Goal: Task Accomplishment & Management: Use online tool/utility

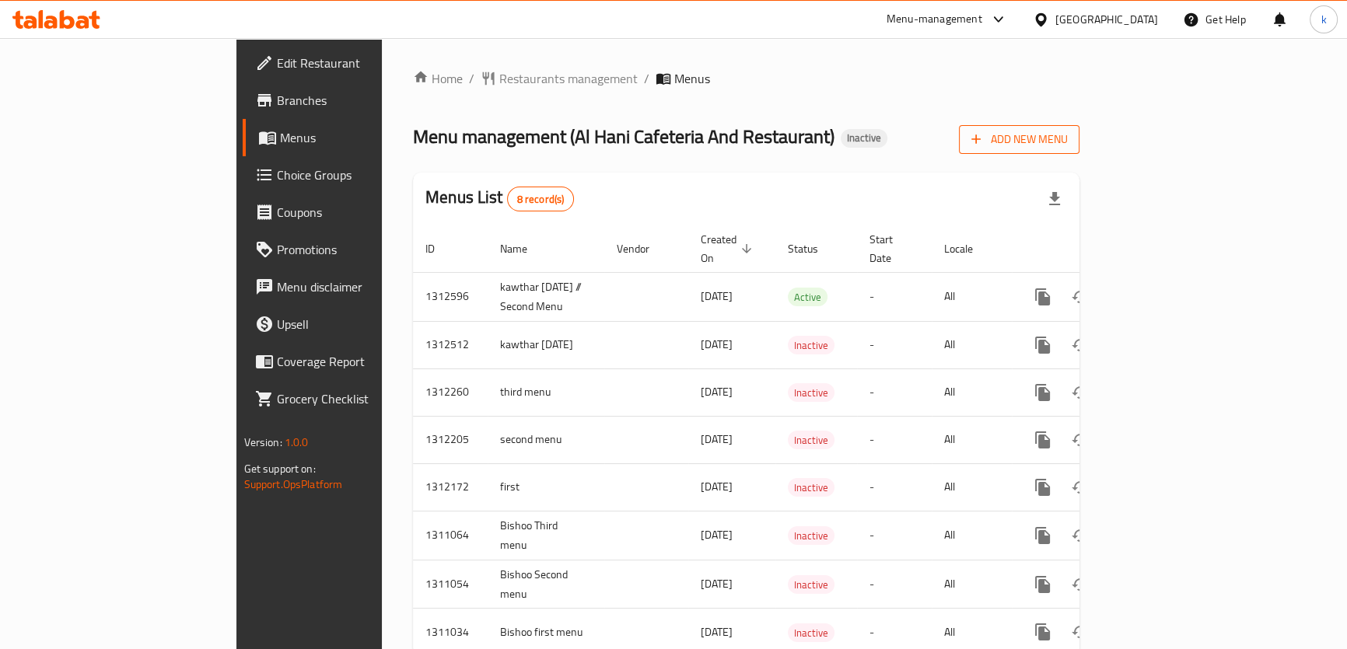
click at [1067, 142] on span "Add New Menu" at bounding box center [1019, 139] width 96 height 19
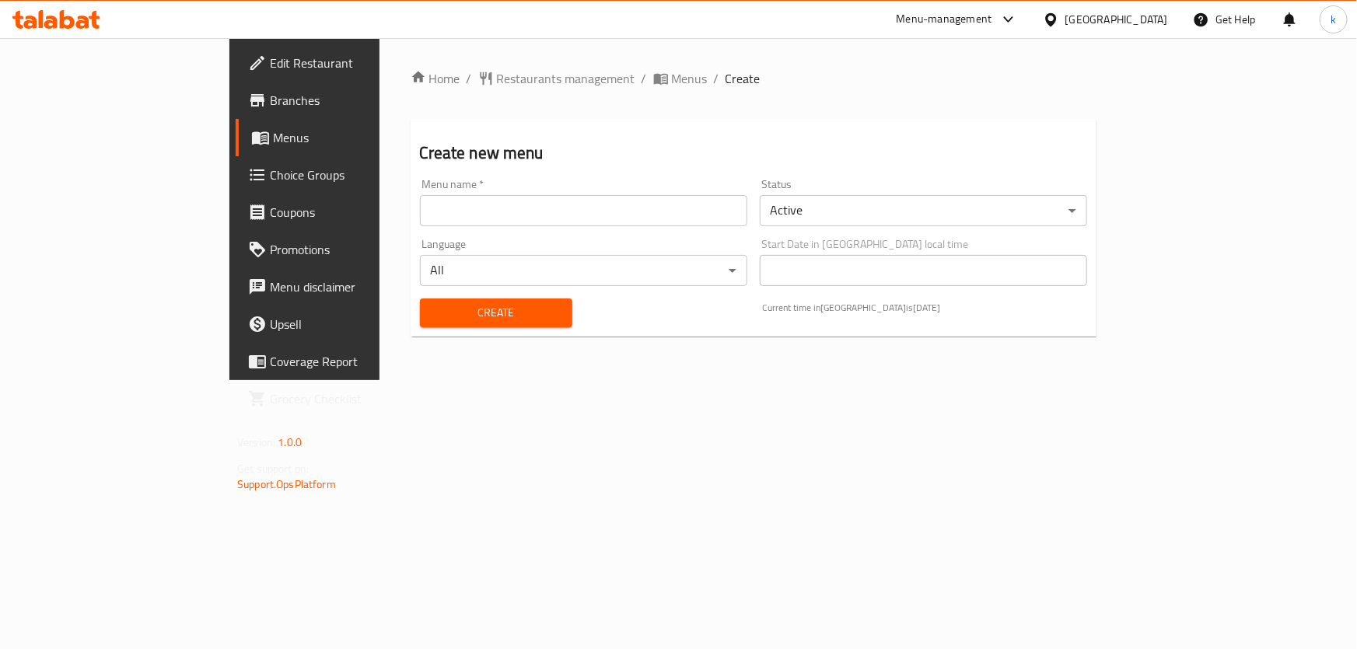
click at [456, 204] on input "text" at bounding box center [583, 210] width 327 height 31
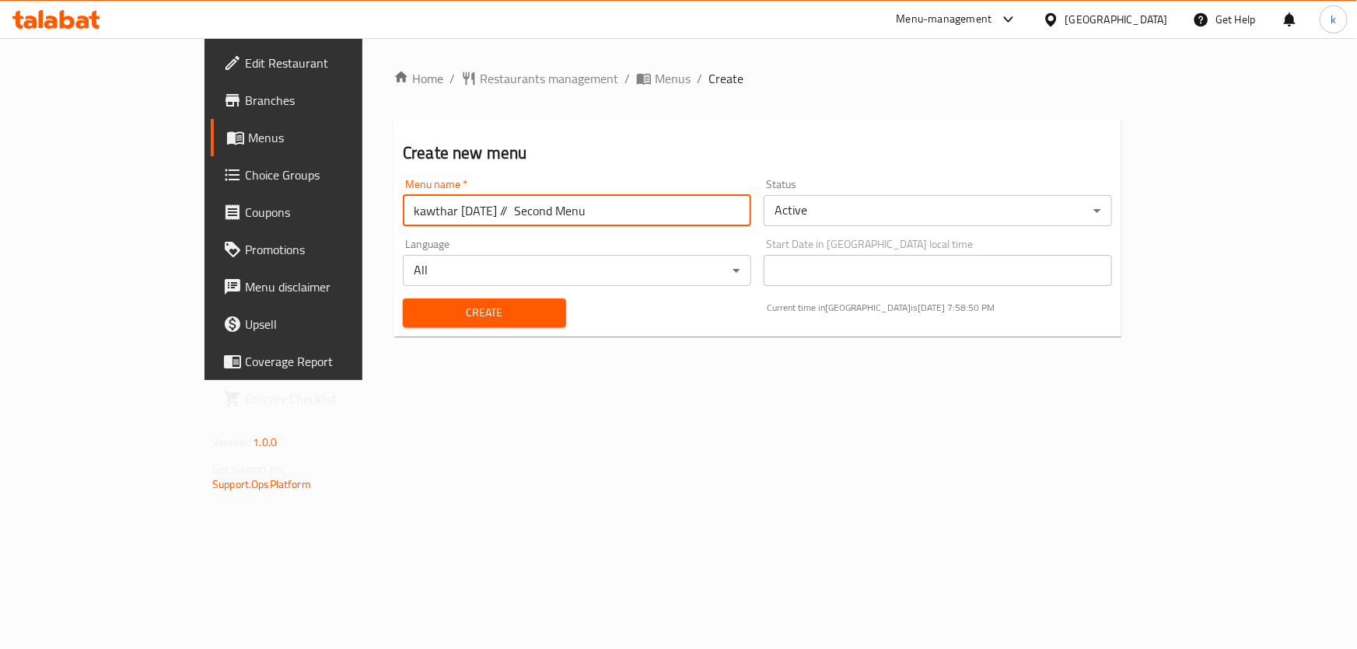
click at [422, 214] on input "kawthar 17/9/2025 // Second Menu" at bounding box center [577, 210] width 348 height 31
click at [419, 222] on input "kawthar 17/9/2025 // THIRD Menu" at bounding box center [577, 210] width 348 height 31
type input "kawthar 17/9/2025 // Third Menu"
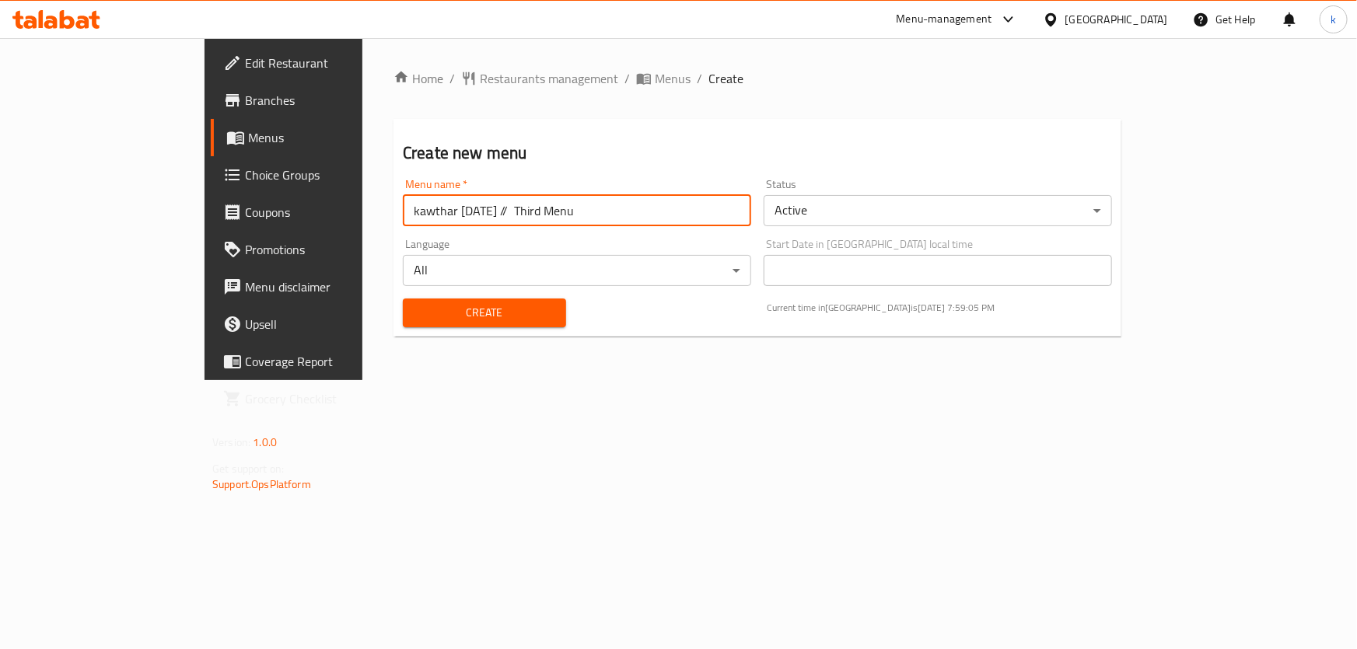
click at [445, 314] on span "Create" at bounding box center [484, 312] width 138 height 19
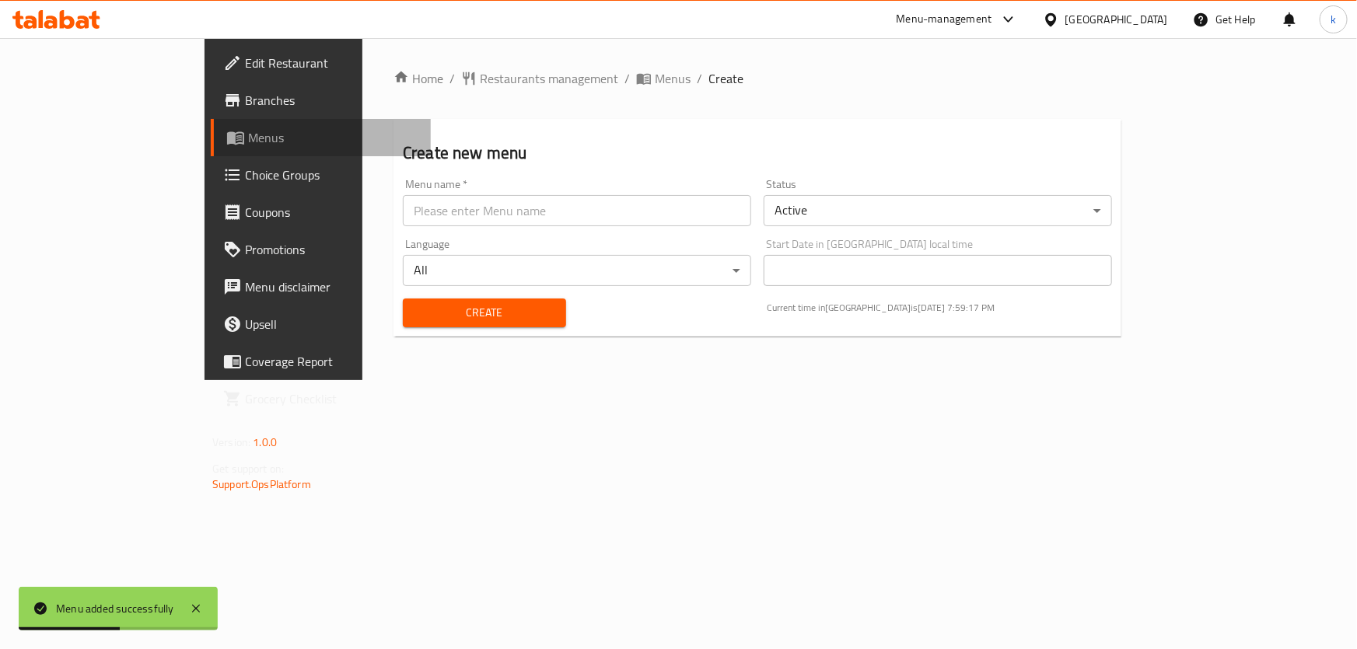
click at [248, 142] on span "Menus" at bounding box center [333, 137] width 170 height 19
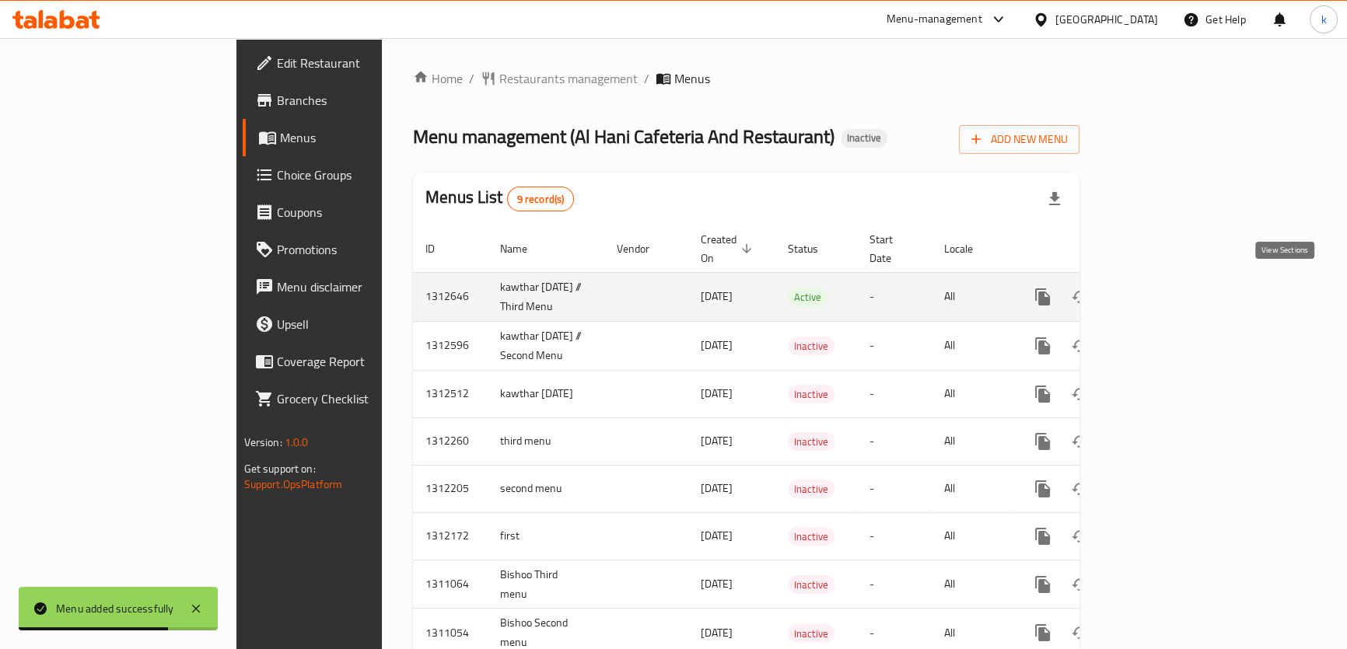
click at [1173, 285] on link "enhanced table" at bounding box center [1154, 296] width 37 height 37
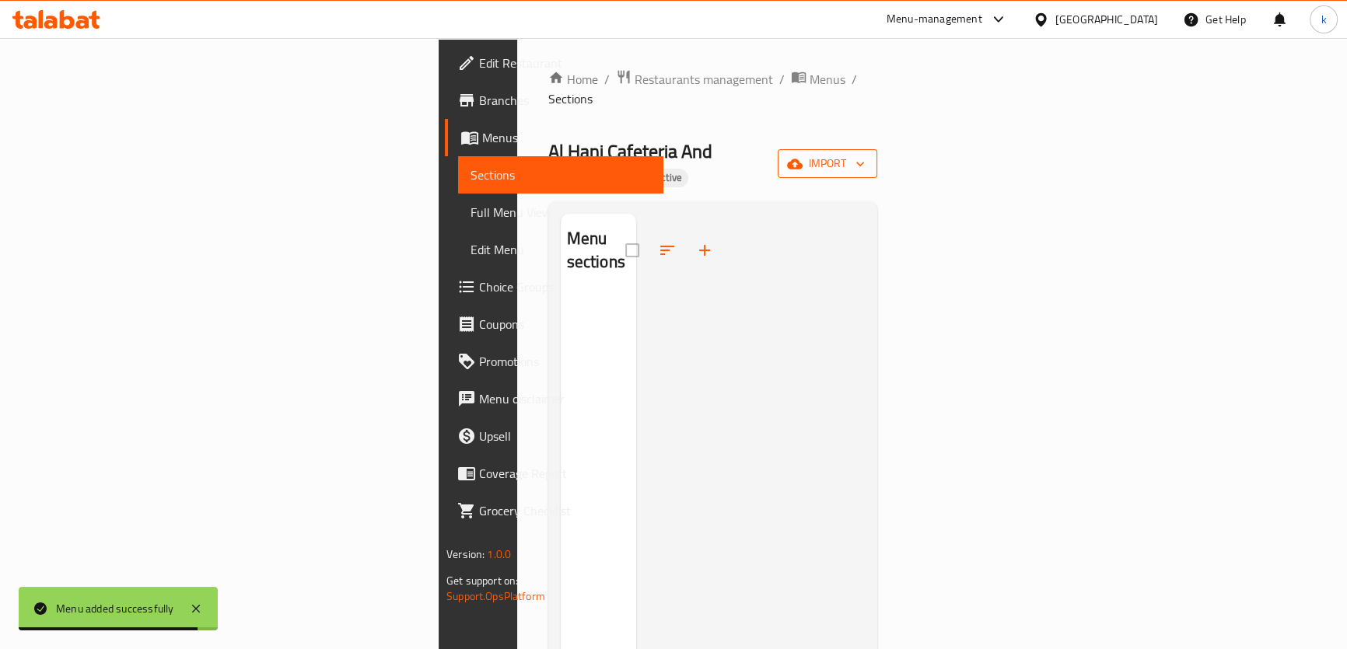
click at [865, 154] on span "import" at bounding box center [827, 163] width 75 height 19
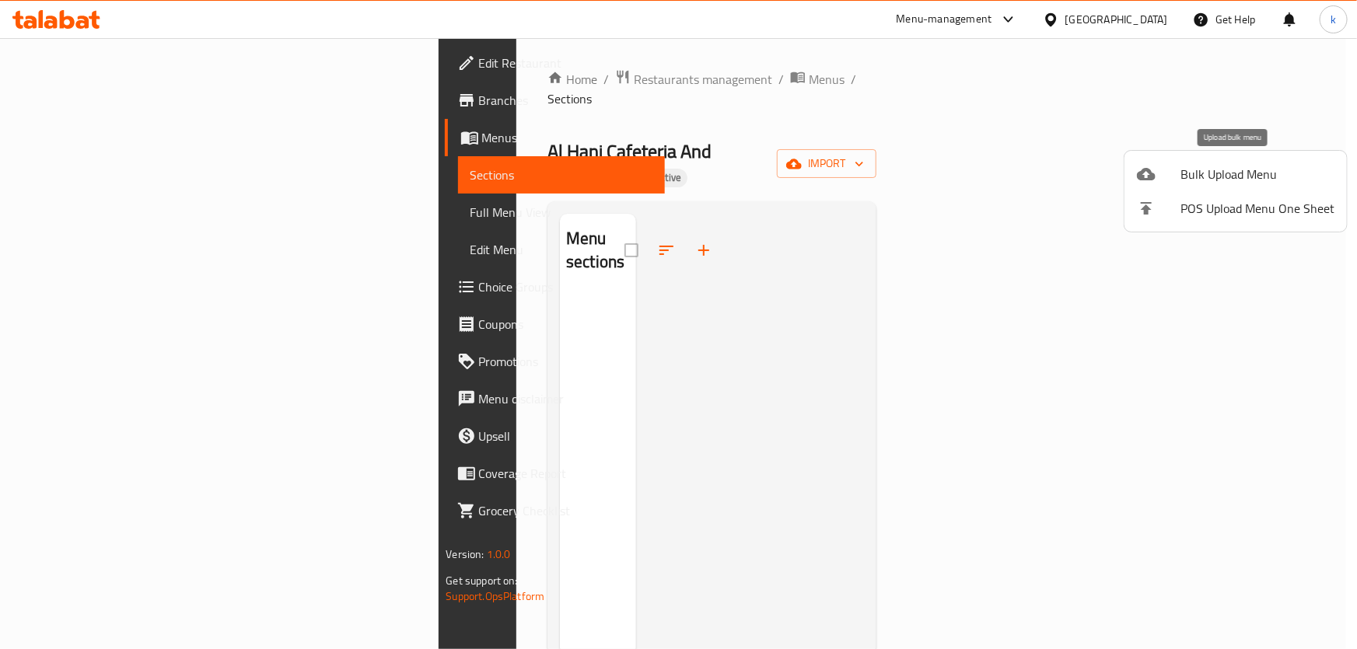
click at [1158, 175] on div at bounding box center [1159, 174] width 44 height 19
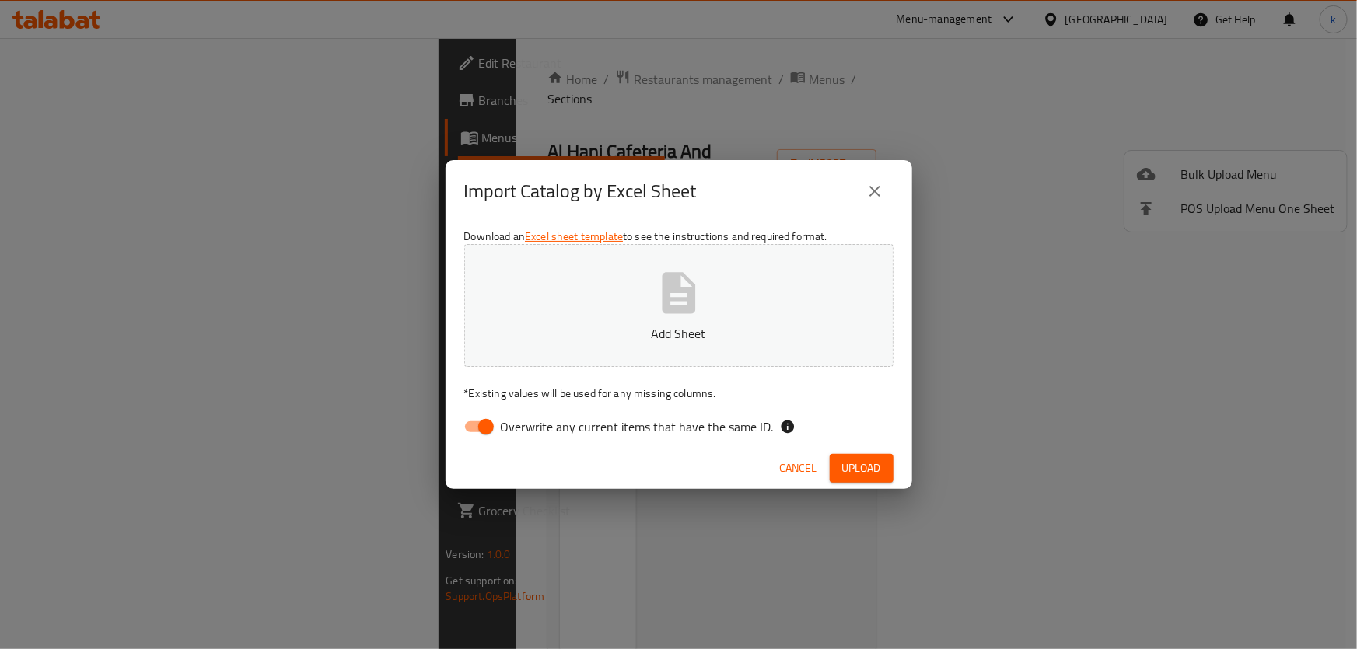
click at [487, 428] on input "Overwrite any current items that have the same ID." at bounding box center [486, 427] width 89 height 30
checkbox input "false"
click at [869, 466] on span "Upload" at bounding box center [861, 468] width 39 height 19
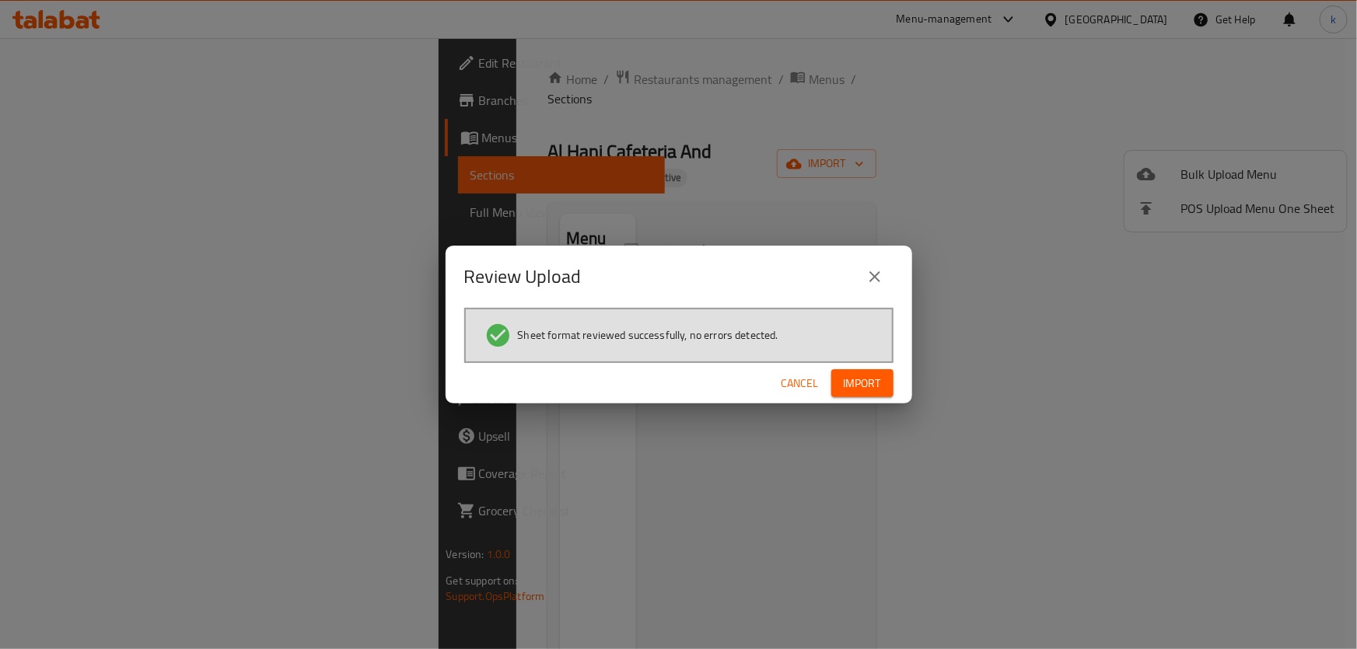
click at [862, 382] on span "Import" at bounding box center [862, 383] width 37 height 19
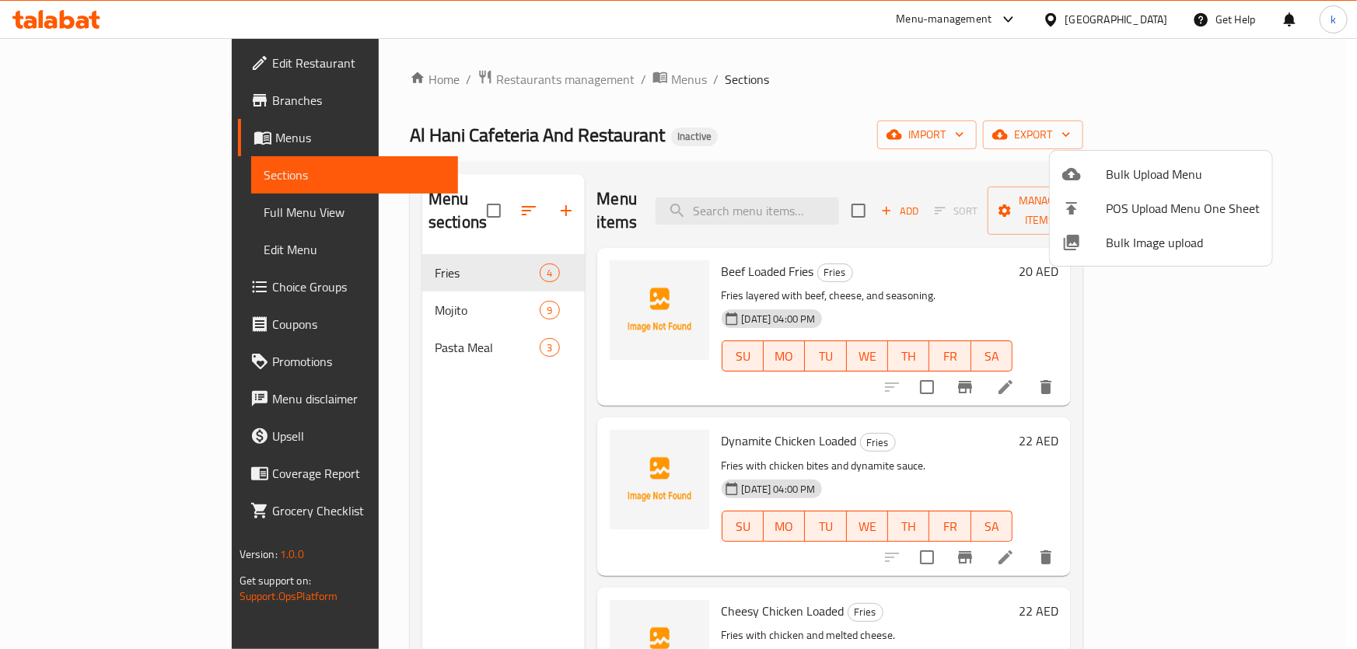
click at [117, 215] on div at bounding box center [678, 324] width 1357 height 649
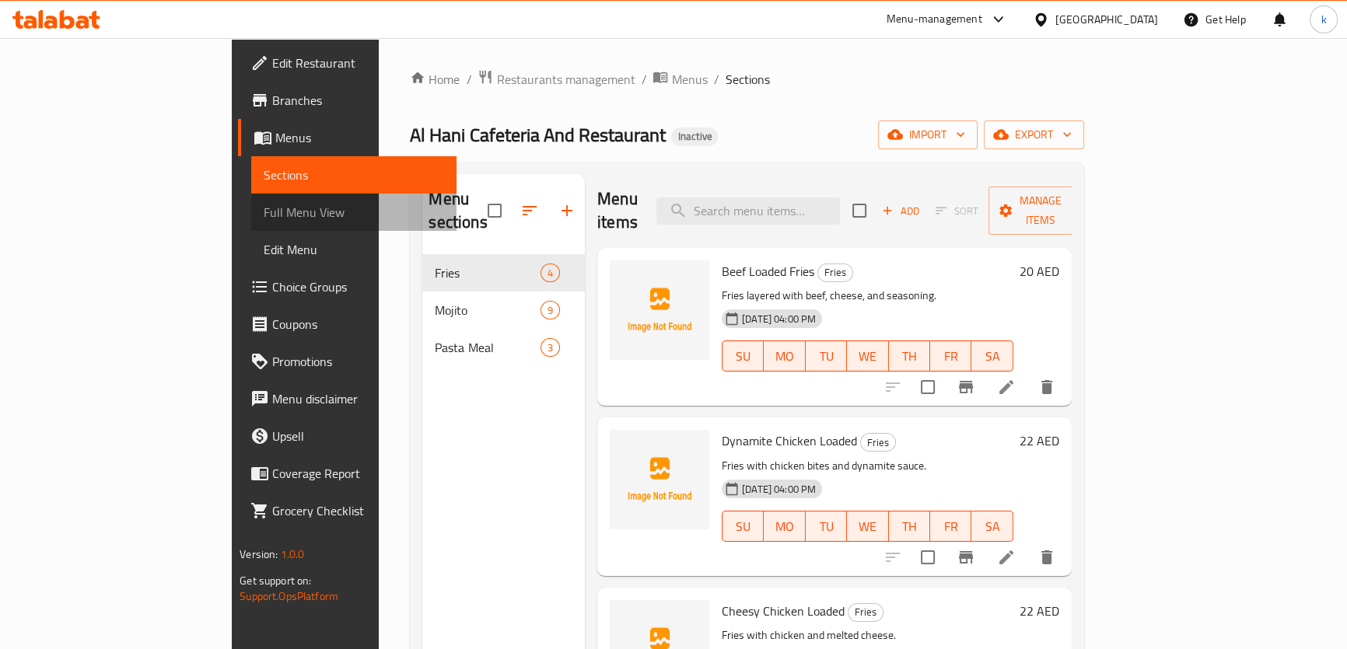
click at [264, 210] on span "Full Menu View" at bounding box center [354, 212] width 180 height 19
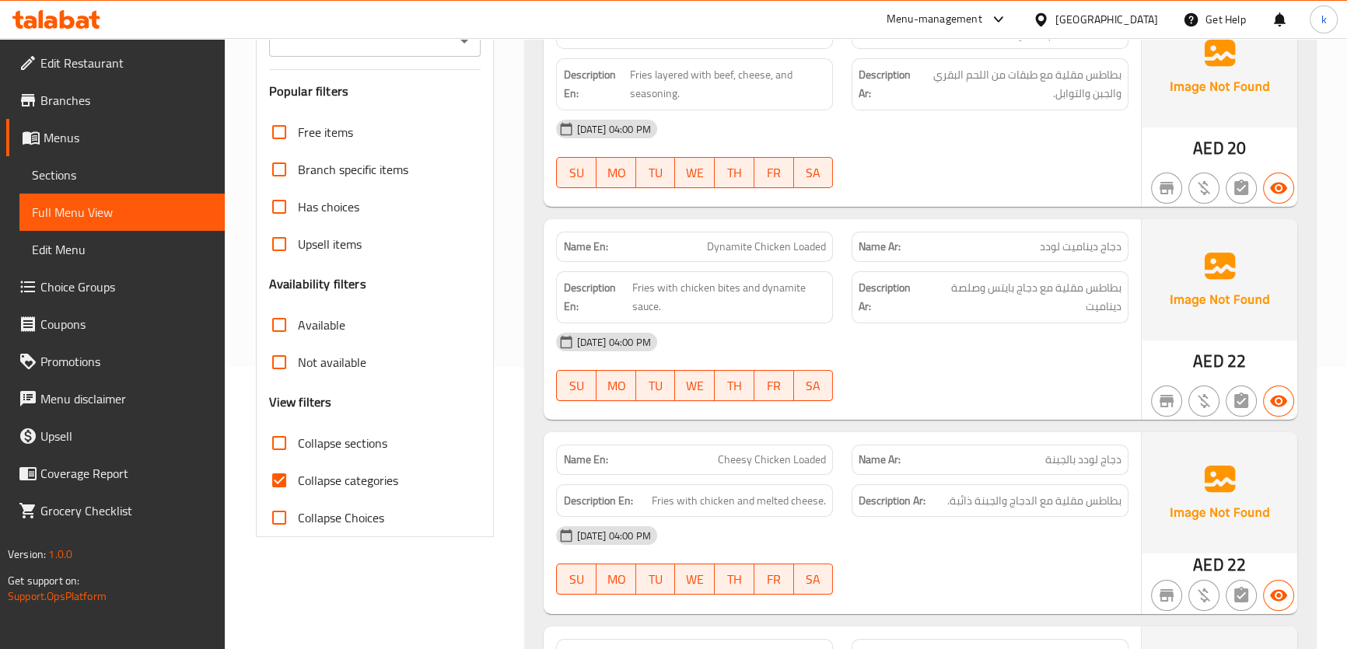
scroll to position [494, 0]
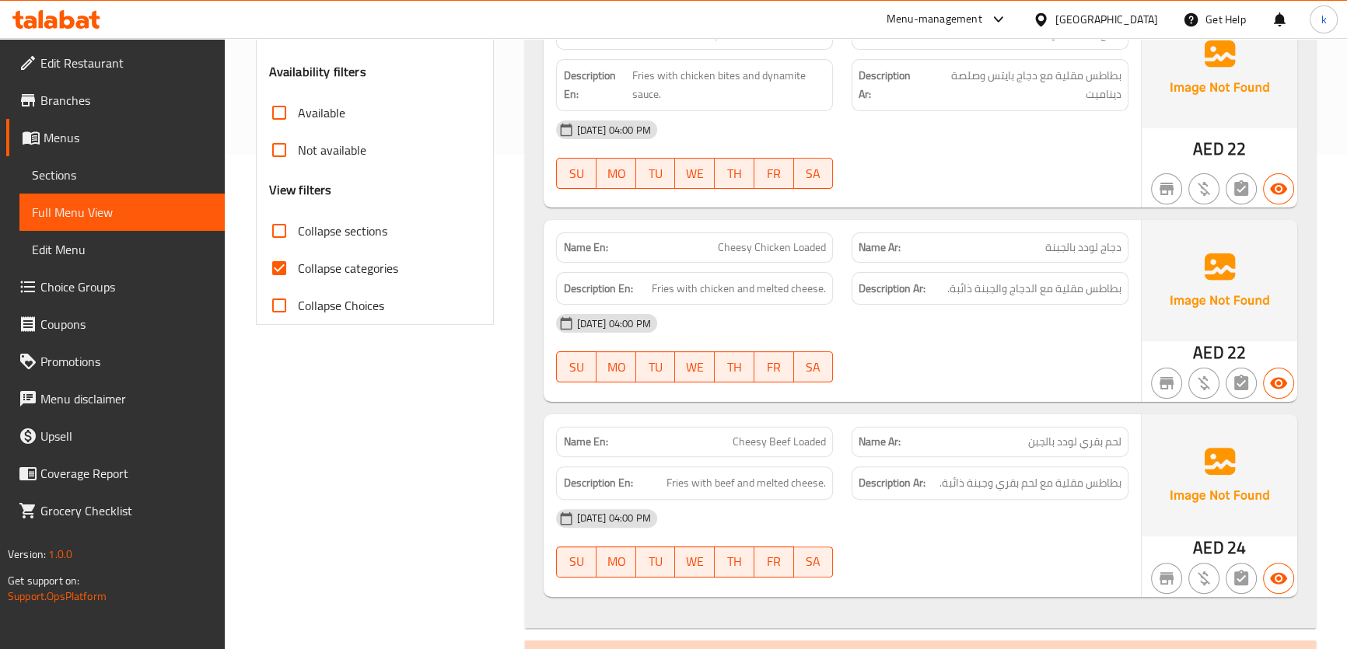
click at [344, 264] on span "Collapse categories" at bounding box center [348, 268] width 100 height 19
click at [298, 264] on input "Collapse categories" at bounding box center [278, 268] width 37 height 37
checkbox input "false"
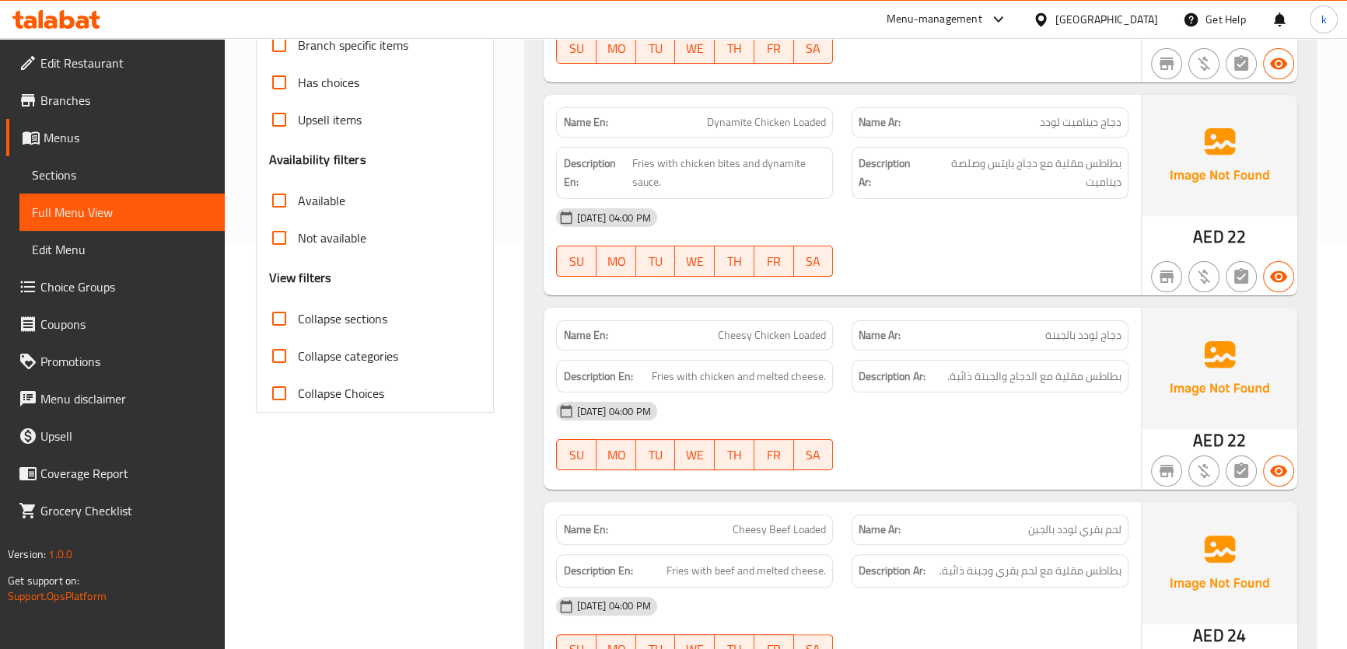
scroll to position [548, 0]
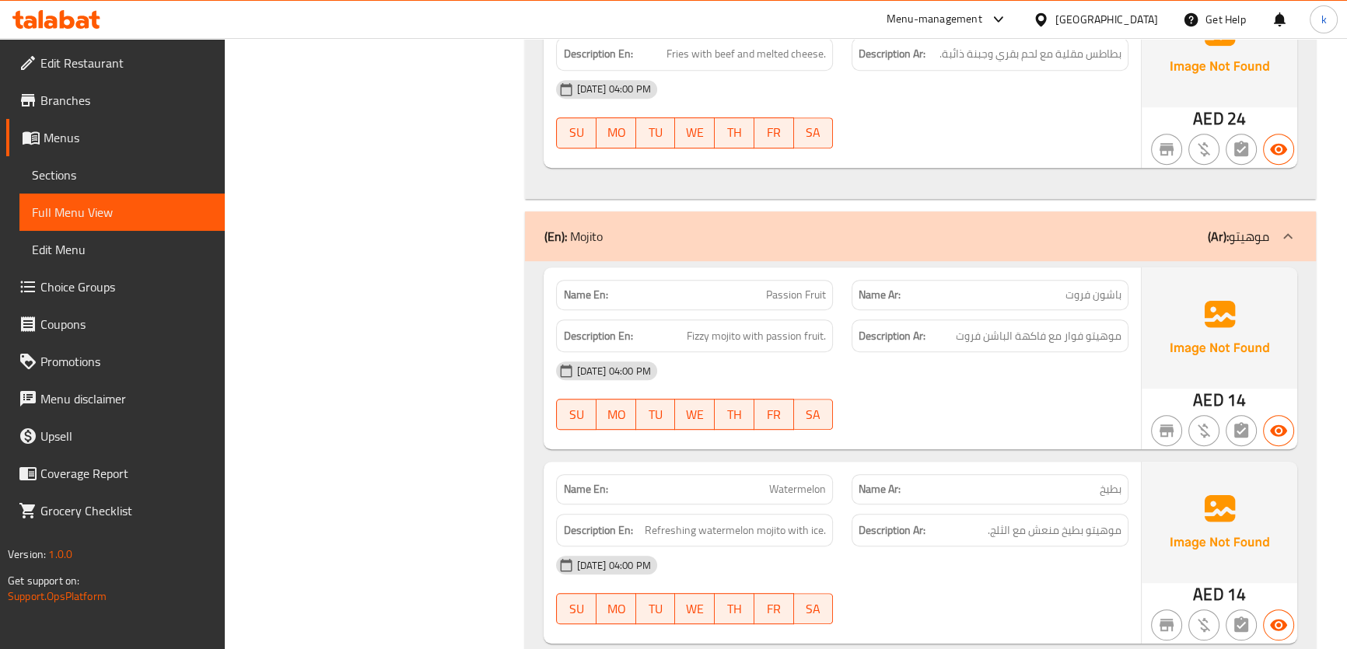
scroll to position [1060, 0]
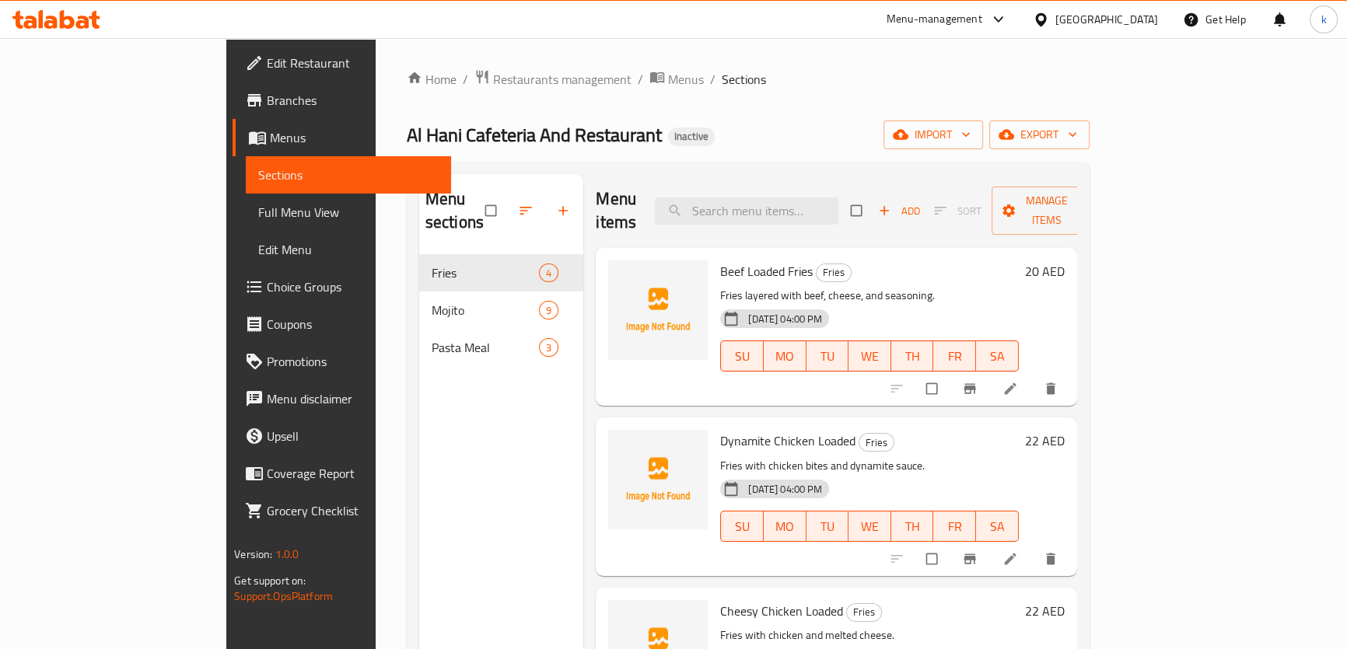
click at [258, 175] on span "Sections" at bounding box center [348, 175] width 180 height 19
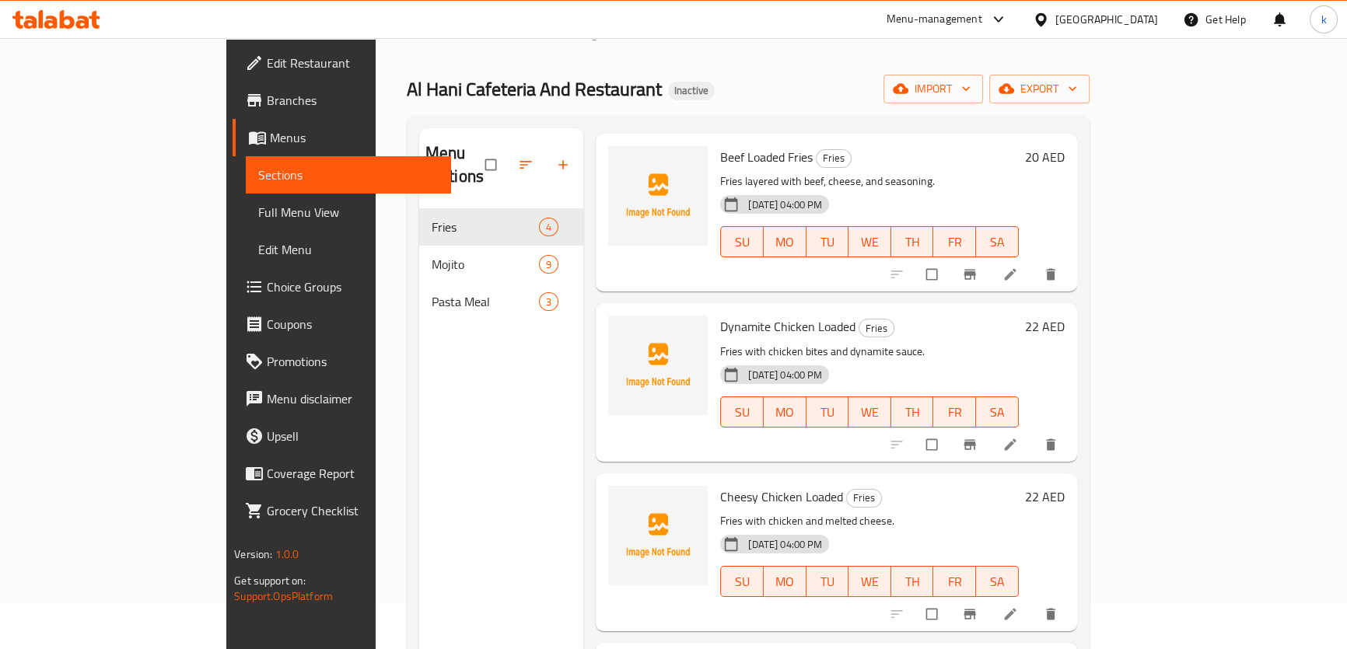
scroll to position [70, 0]
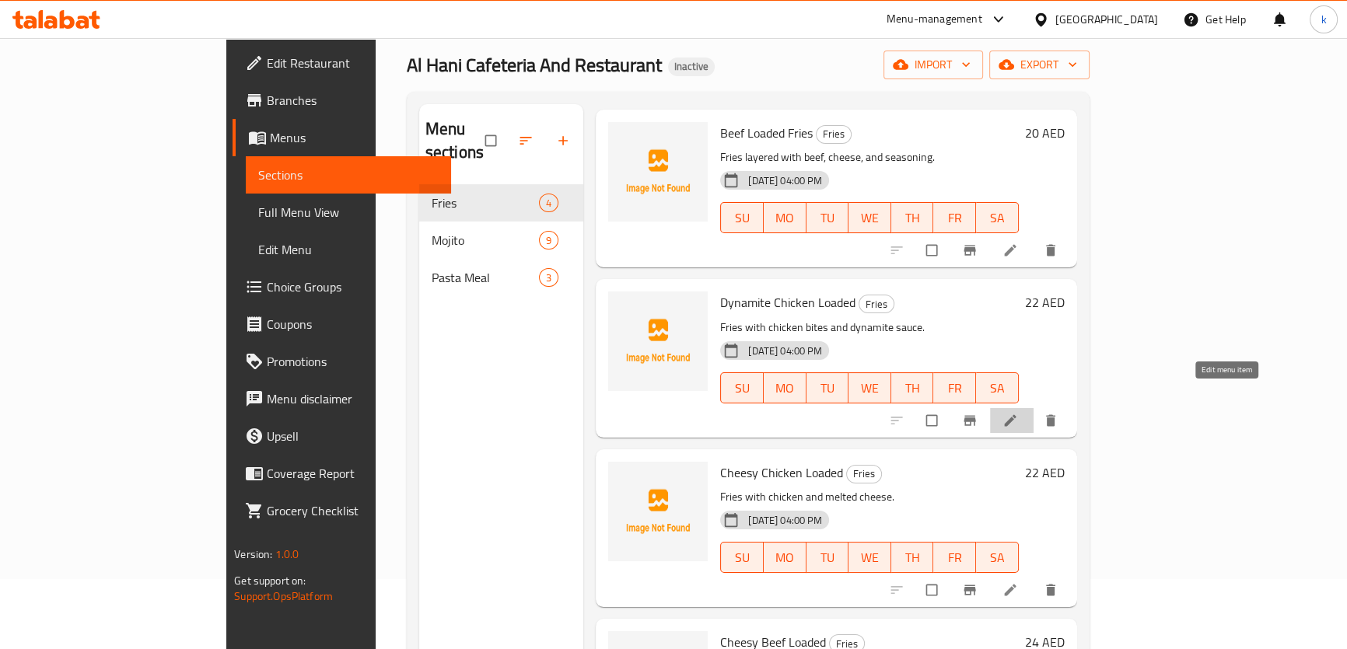
click at [1018, 413] on icon at bounding box center [1010, 421] width 16 height 16
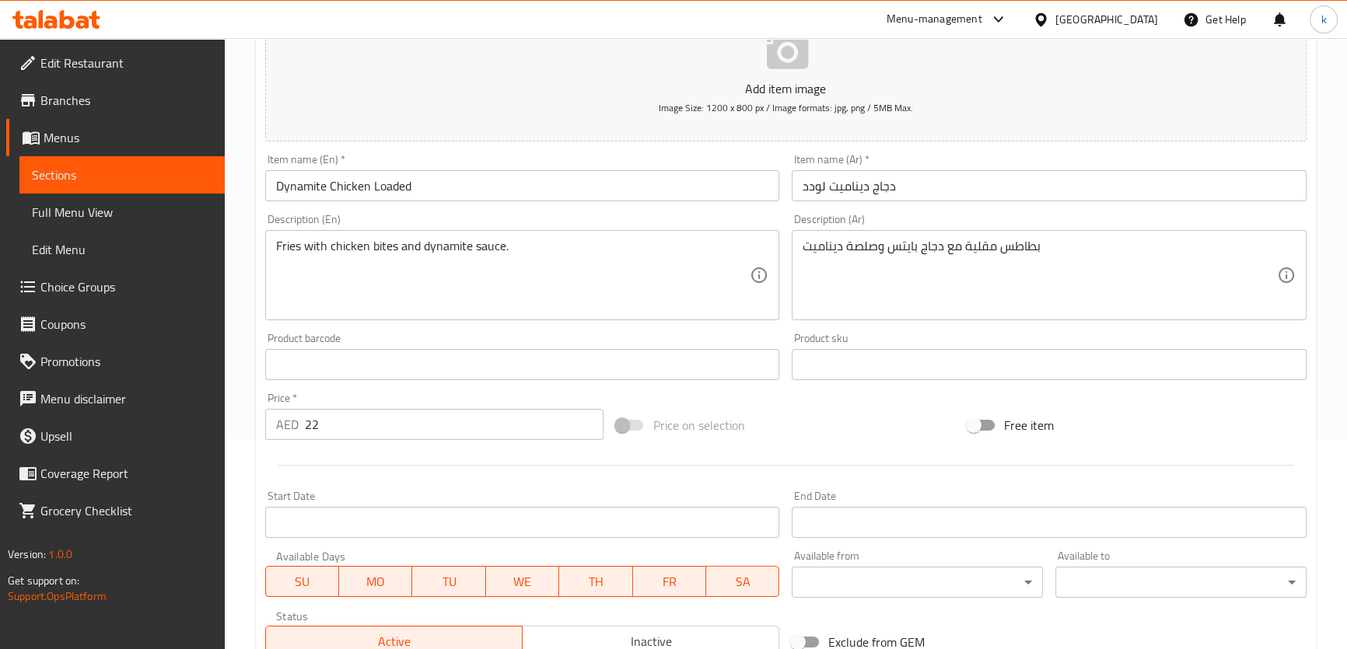
scroll to position [211, 0]
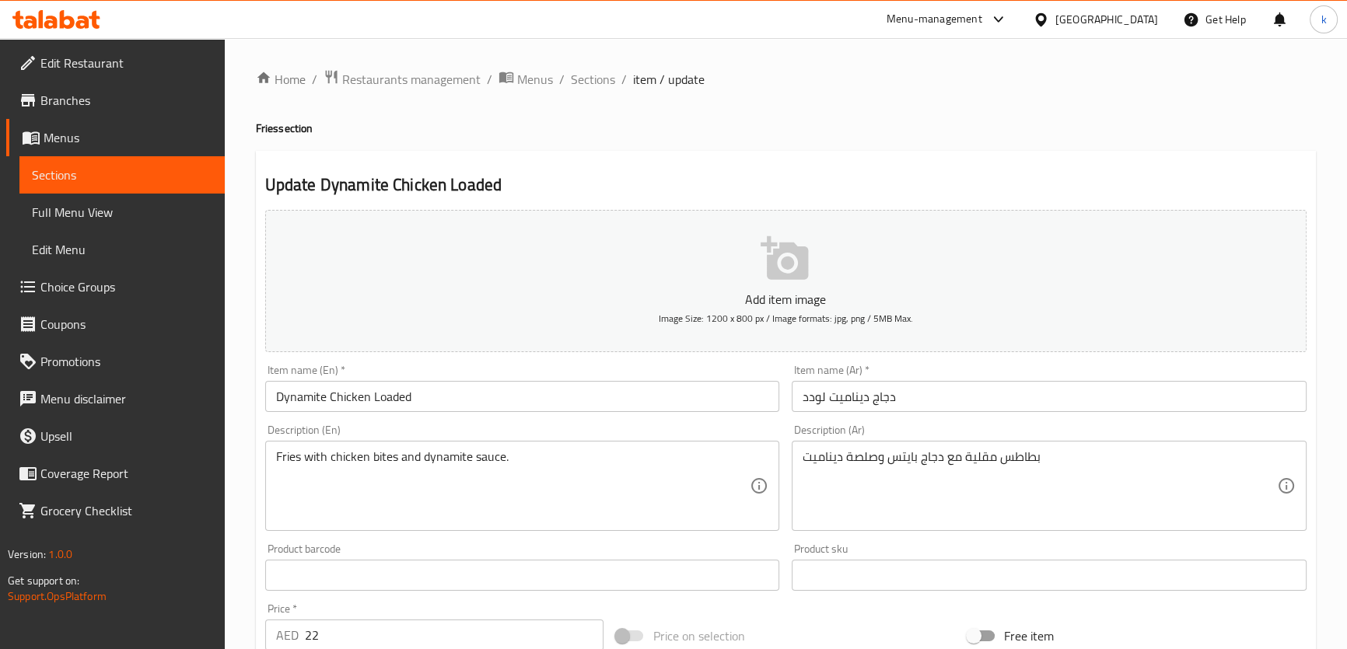
click at [117, 61] on span "Edit Restaurant" at bounding box center [126, 63] width 172 height 19
